Goal: Transaction & Acquisition: Purchase product/service

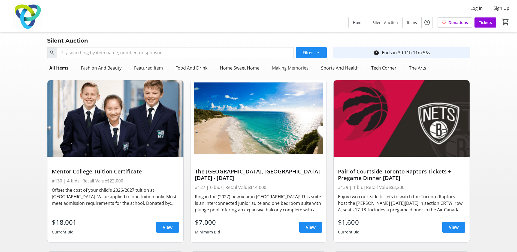
click at [276, 68] on div "Making Memories" at bounding box center [290, 67] width 41 height 11
click at [252, 68] on div "Home Sweet Home" at bounding box center [238, 67] width 44 height 11
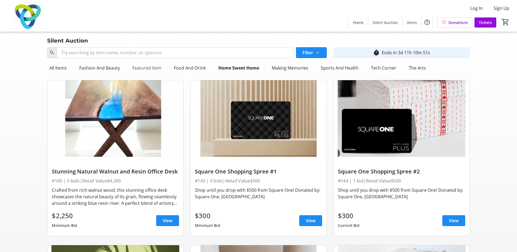
click at [140, 69] on div "Featured Item" at bounding box center [146, 67] width 33 height 11
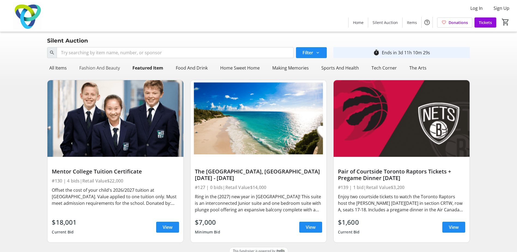
click at [88, 71] on div "Fashion And Beauty" at bounding box center [99, 67] width 45 height 11
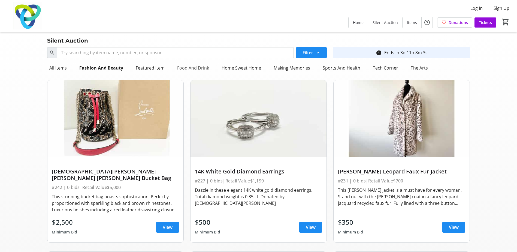
click at [187, 67] on div "Food And Drink" at bounding box center [193, 67] width 36 height 11
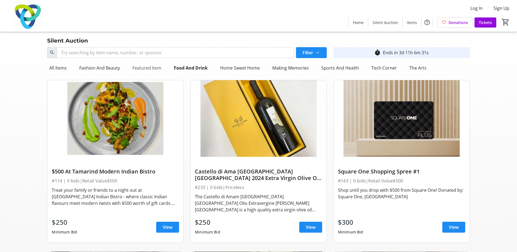
click at [147, 67] on div "Featured Item" at bounding box center [146, 67] width 33 height 11
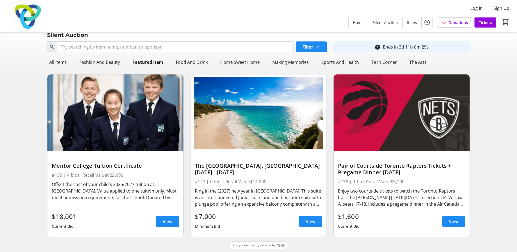
scroll to position [7, 0]
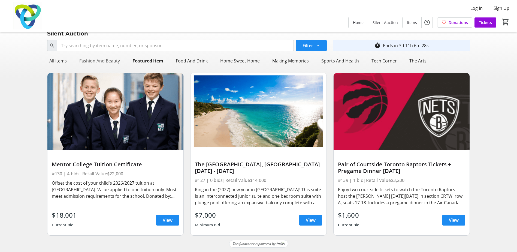
click at [91, 64] on div "Fashion And Beauty" at bounding box center [99, 60] width 45 height 11
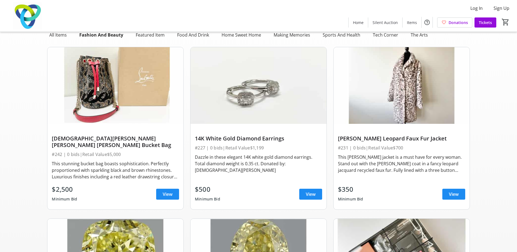
scroll to position [0, 0]
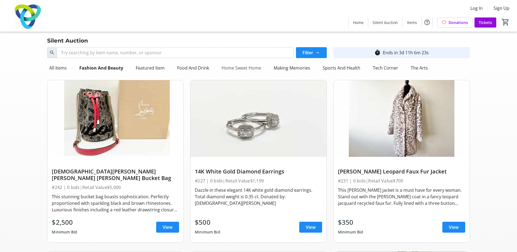
click at [247, 72] on div "Home Sweet Home" at bounding box center [241, 67] width 44 height 11
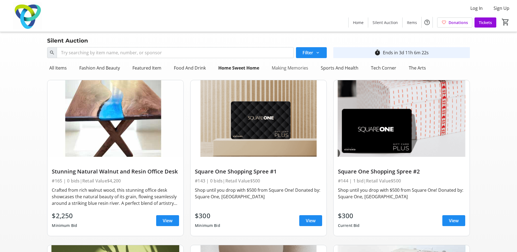
click at [299, 71] on div "Making Memories" at bounding box center [290, 67] width 41 height 11
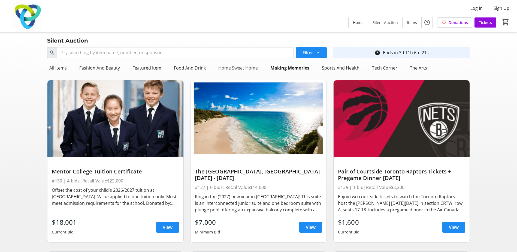
click at [251, 66] on div "Home Sweet Home" at bounding box center [238, 67] width 44 height 11
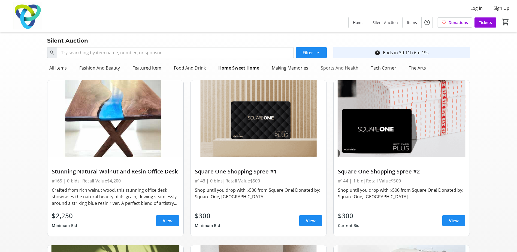
click at [337, 70] on div "Sports And Health" at bounding box center [340, 67] width 42 height 11
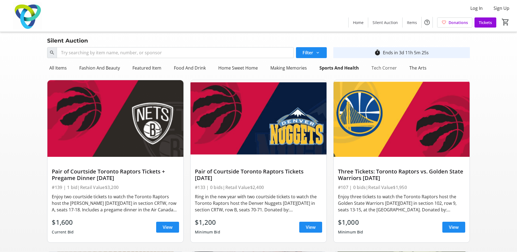
click at [370, 71] on div "Tech Corner" at bounding box center [384, 67] width 30 height 11
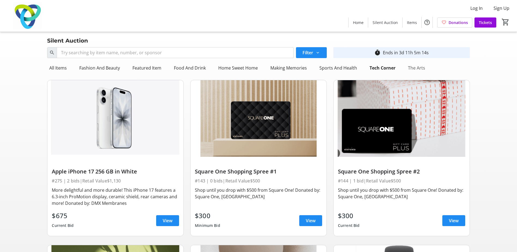
click at [412, 71] on div "The Arts" at bounding box center [417, 67] width 22 height 11
